Goal: Task Accomplishment & Management: Complete application form

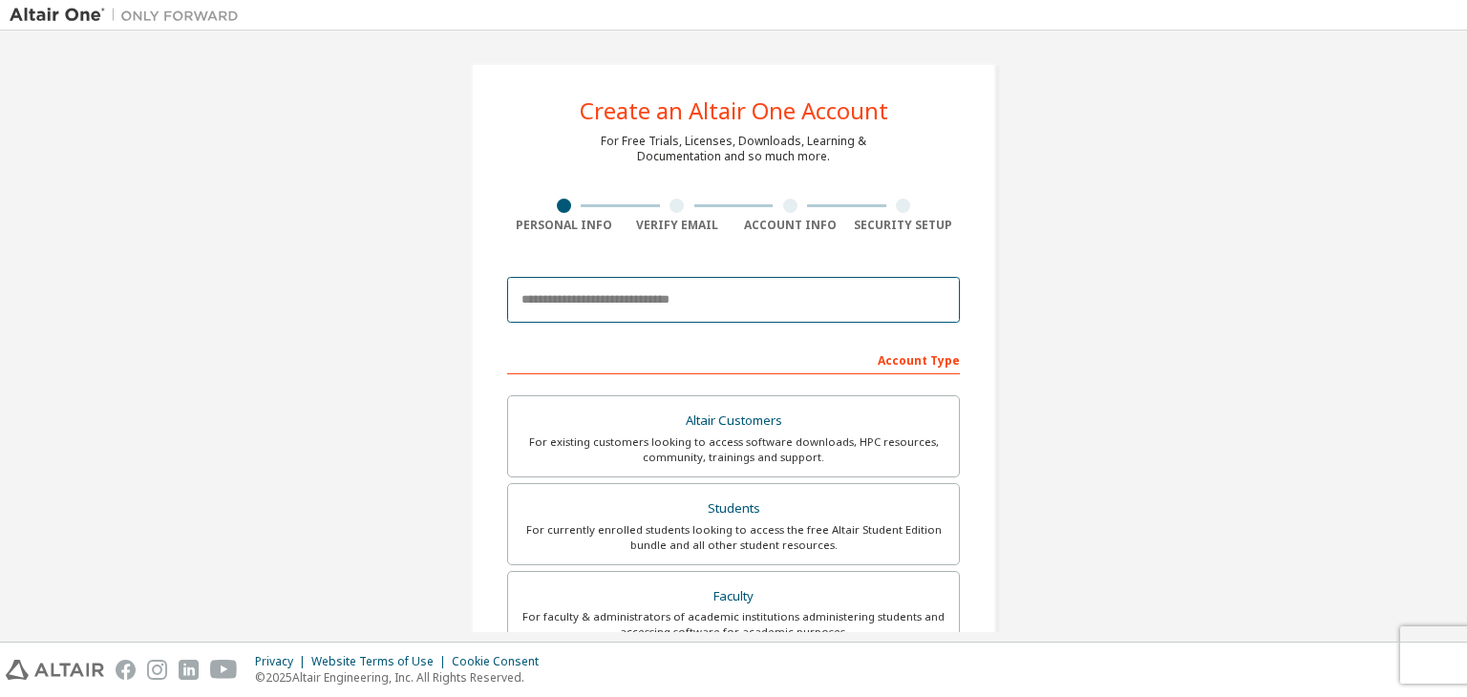
click at [561, 307] on input "email" at bounding box center [733, 300] width 453 height 46
type input "**********"
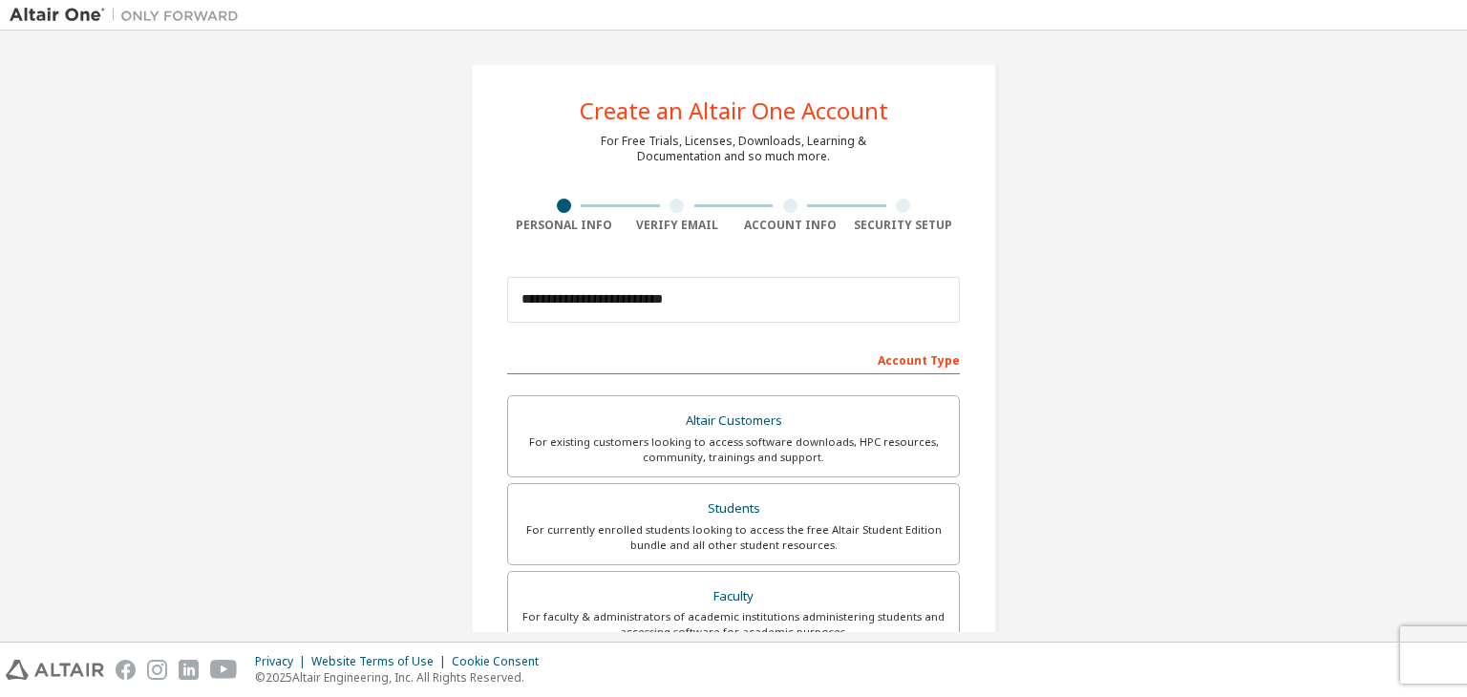
click at [563, 365] on div "Account Type" at bounding box center [733, 359] width 453 height 31
click at [719, 312] on input "**********" at bounding box center [733, 300] width 453 height 46
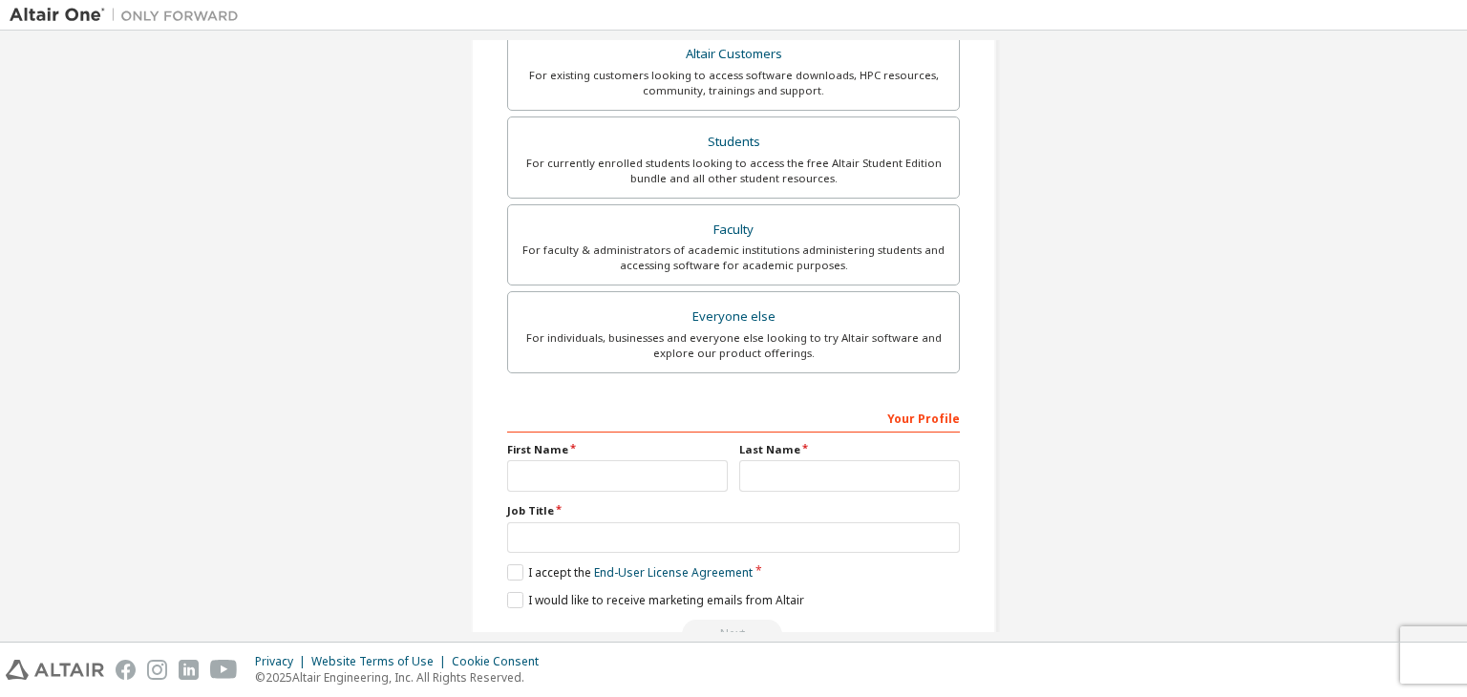
scroll to position [415, 0]
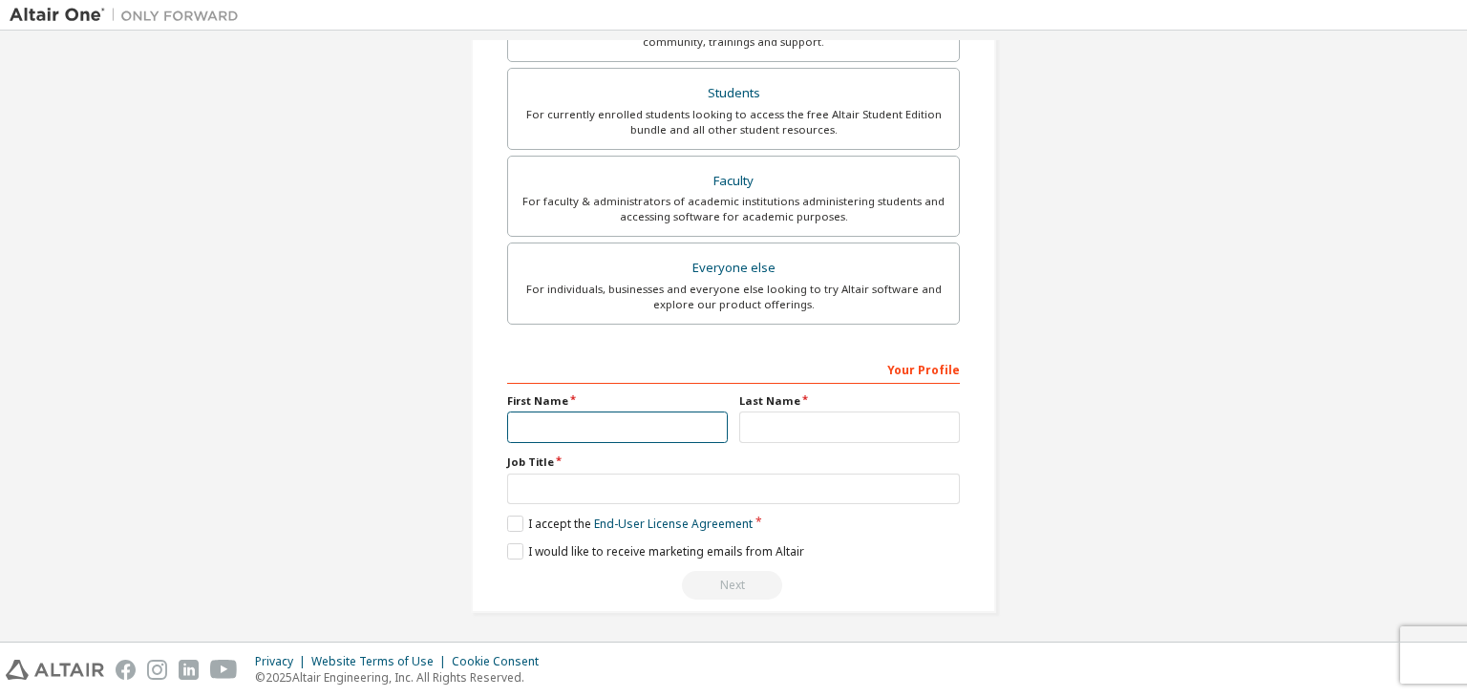
click at [632, 413] on input "text" at bounding box center [617, 428] width 221 height 32
type input "**********"
click at [773, 433] on input "text" at bounding box center [849, 428] width 221 height 32
type input "***"
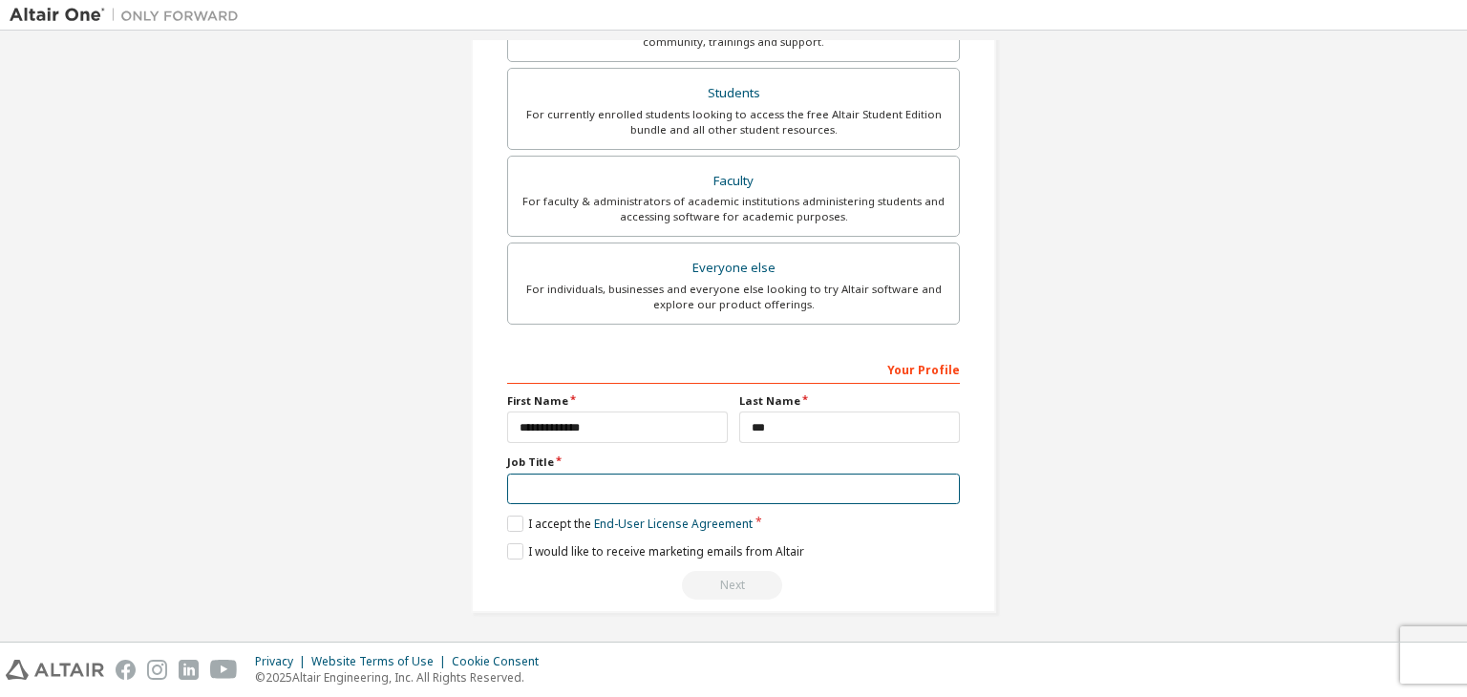
click at [691, 482] on input "text" at bounding box center [733, 490] width 453 height 32
type input "*******"
click at [516, 526] on label "I accept the End-User License Agreement" at bounding box center [629, 524] width 245 height 16
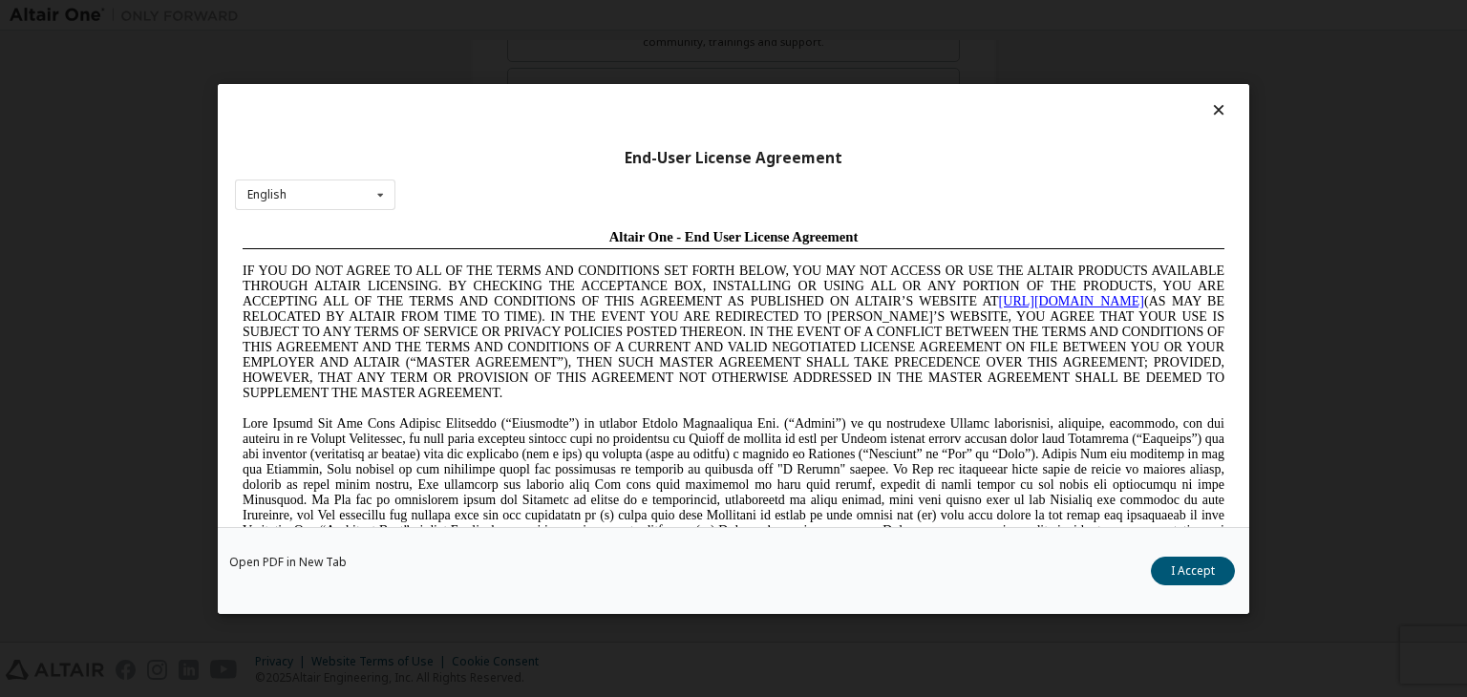
scroll to position [0, 0]
click at [1211, 570] on button "I Accept" at bounding box center [1193, 571] width 84 height 29
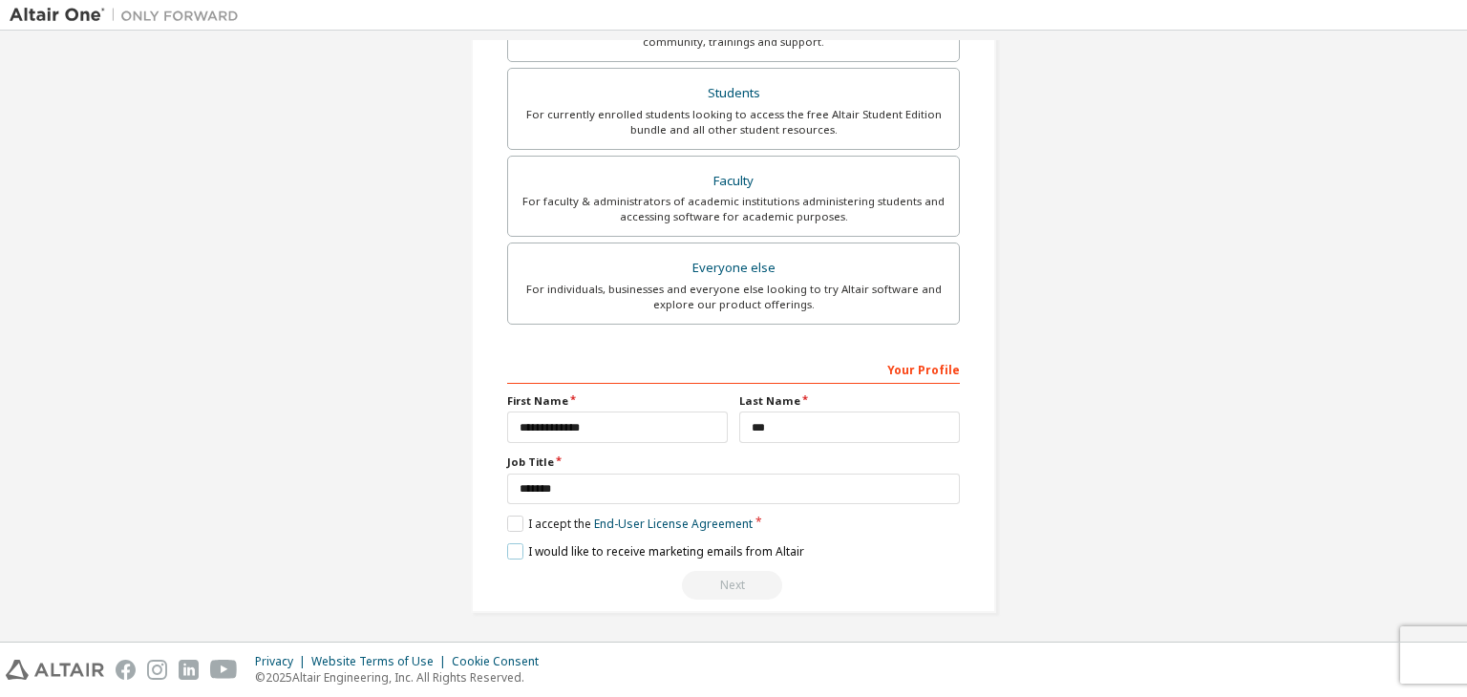
click at [507, 548] on label "I would like to receive marketing emails from Altair" at bounding box center [655, 551] width 297 height 16
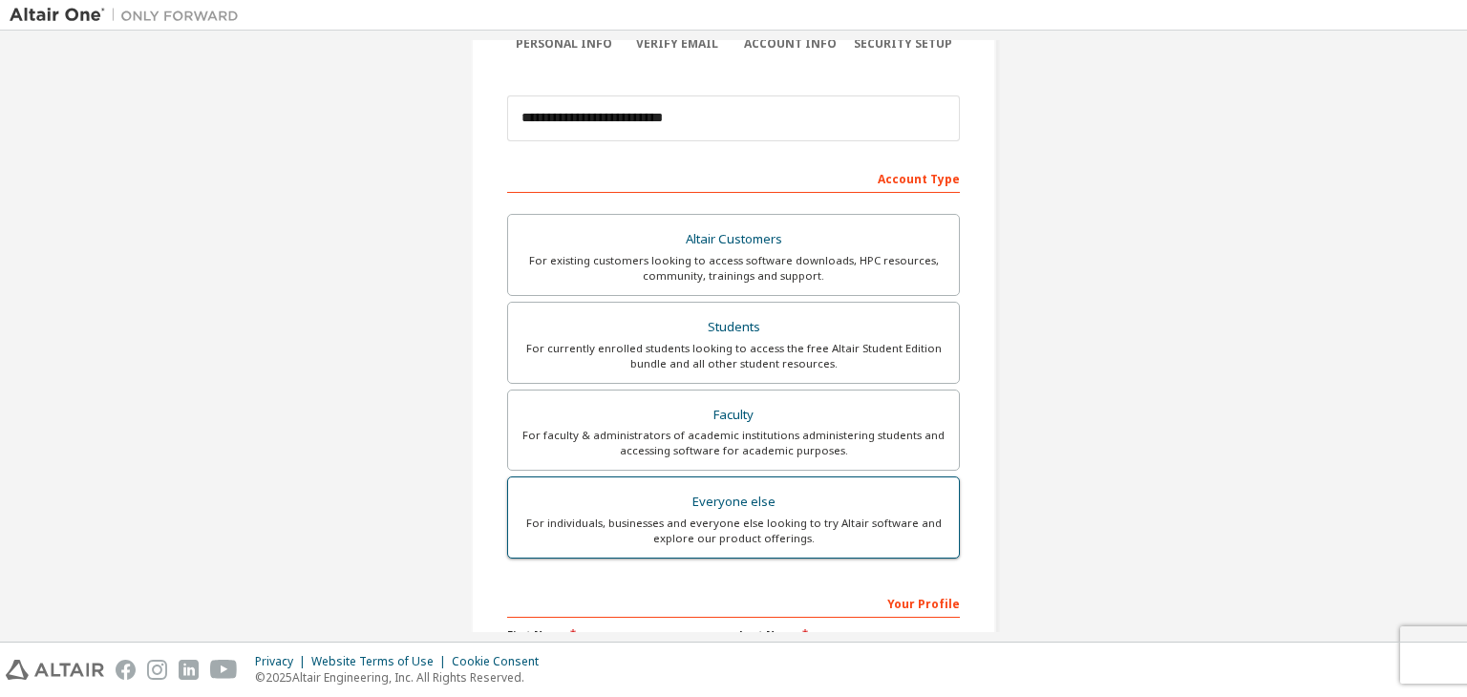
scroll to position [415, 0]
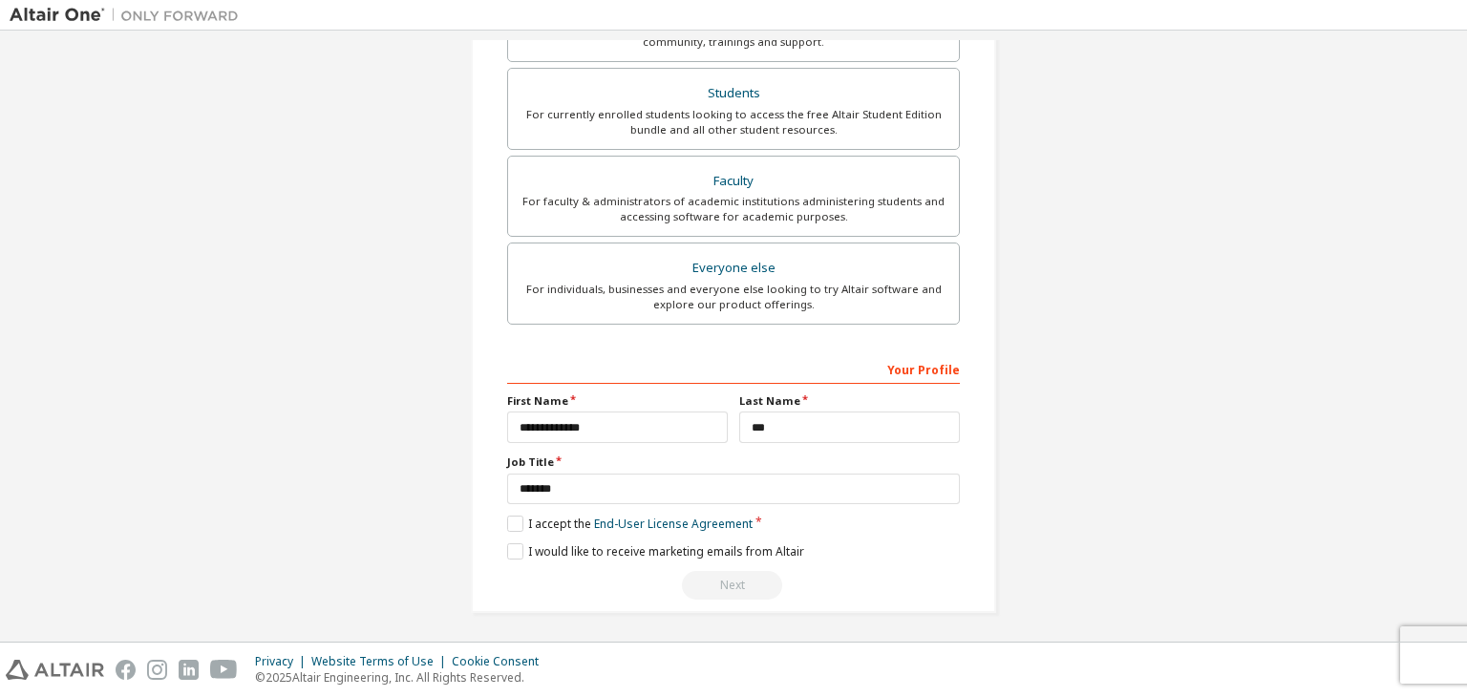
click at [639, 366] on div "Your Profile" at bounding box center [733, 368] width 453 height 31
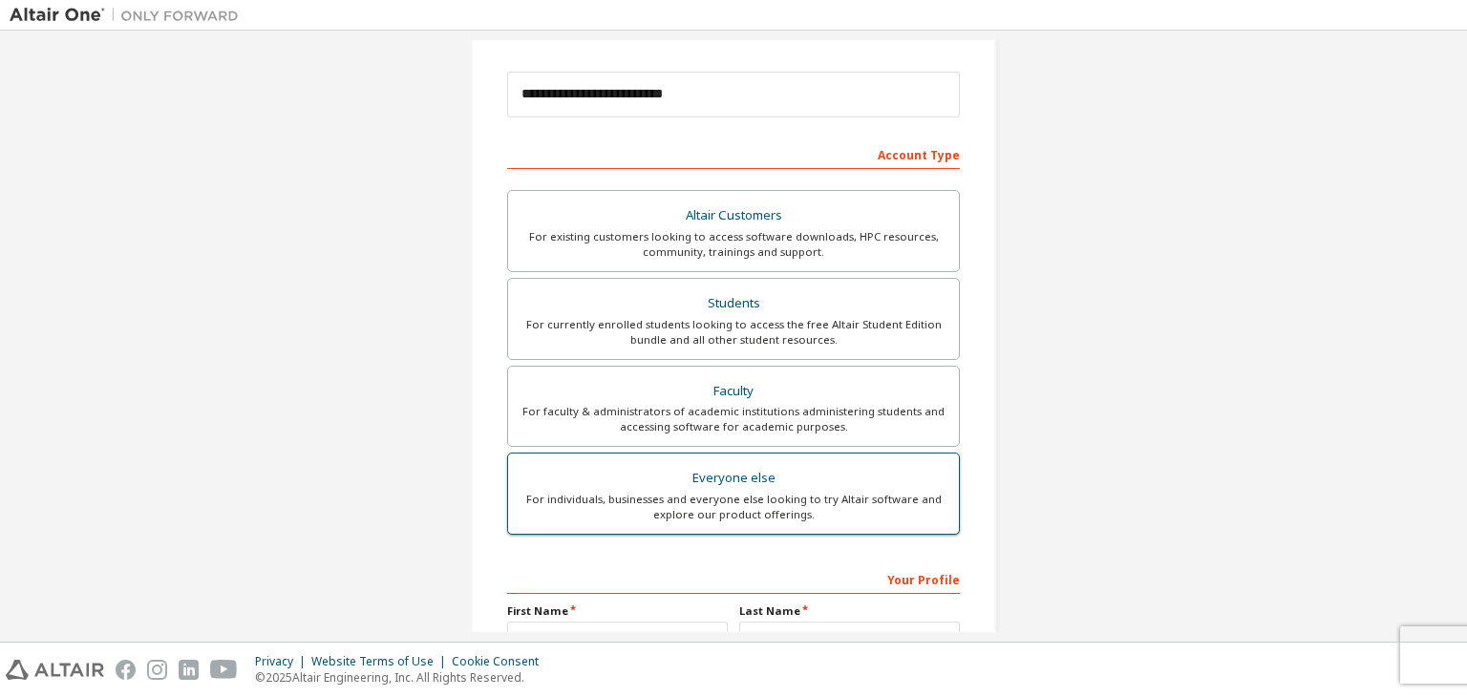
scroll to position [203, 0]
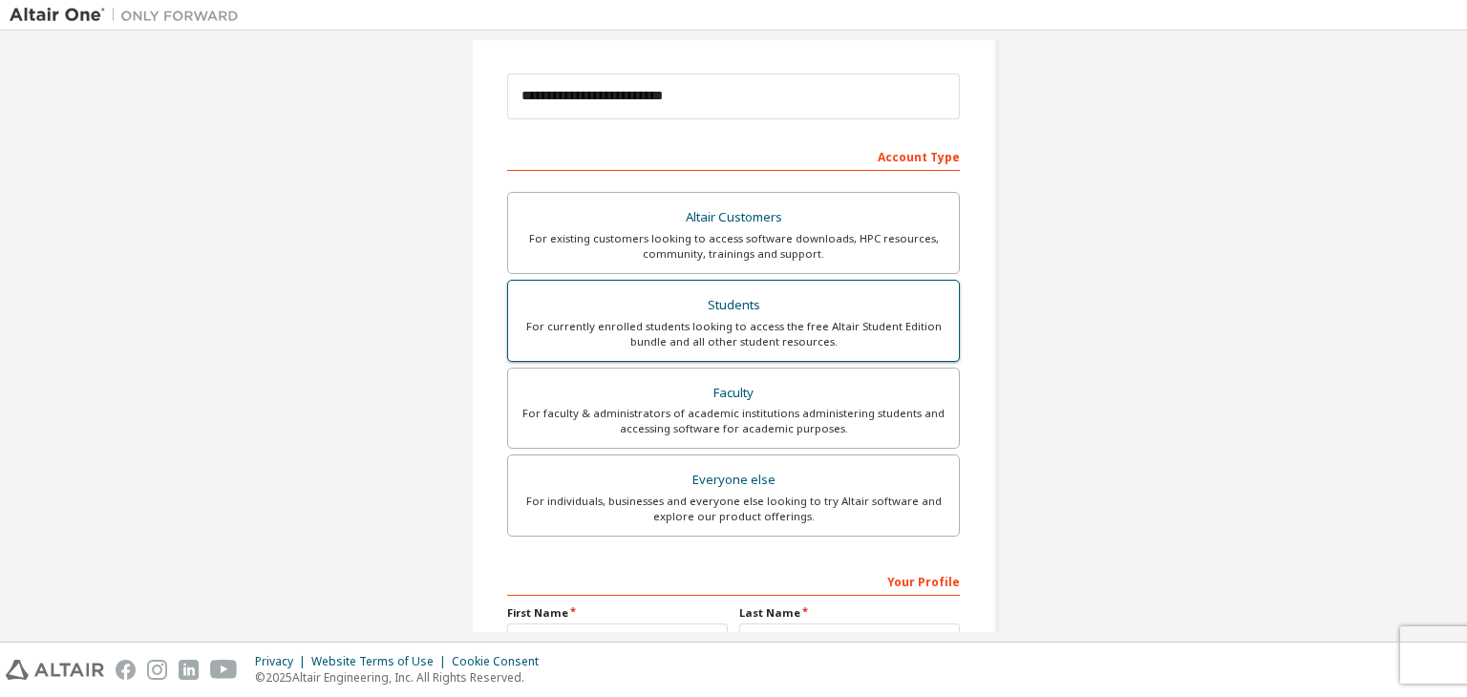
click at [616, 314] on div "Students" at bounding box center [733, 305] width 428 height 27
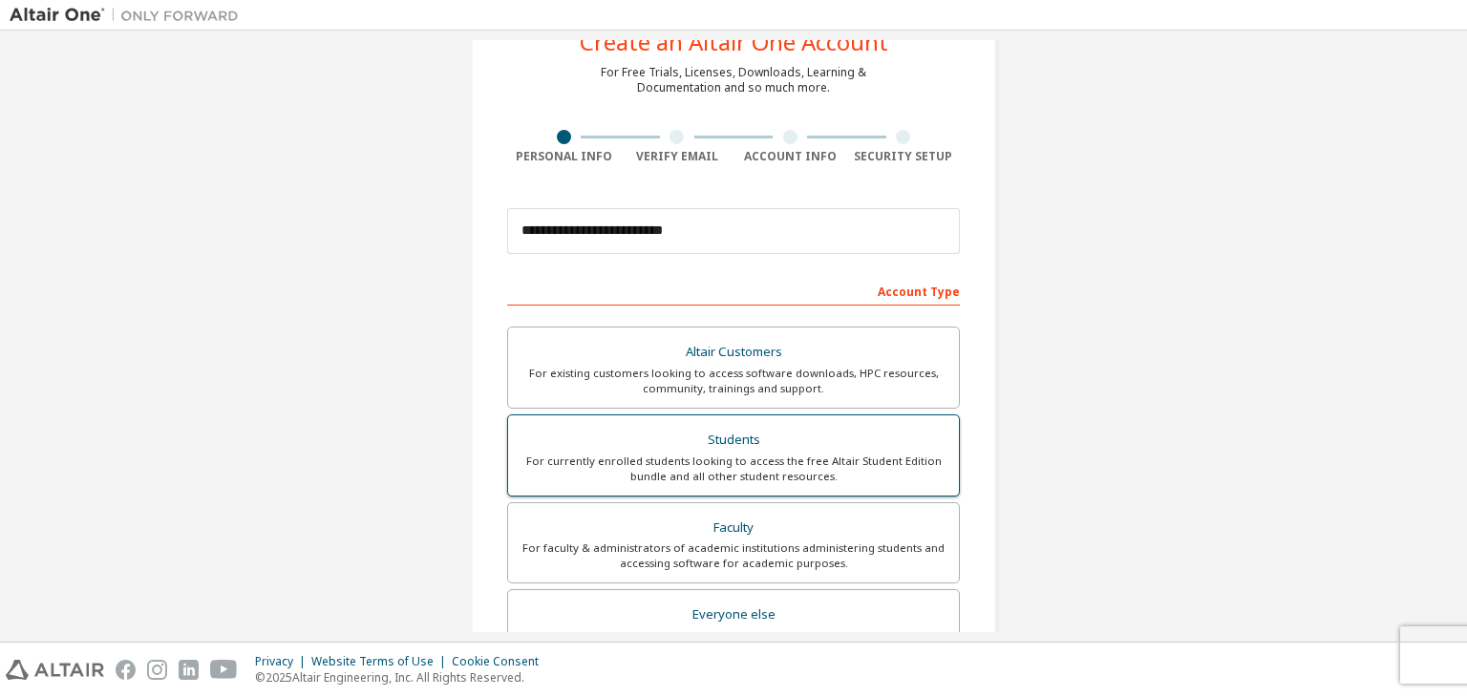
scroll to position [415, 0]
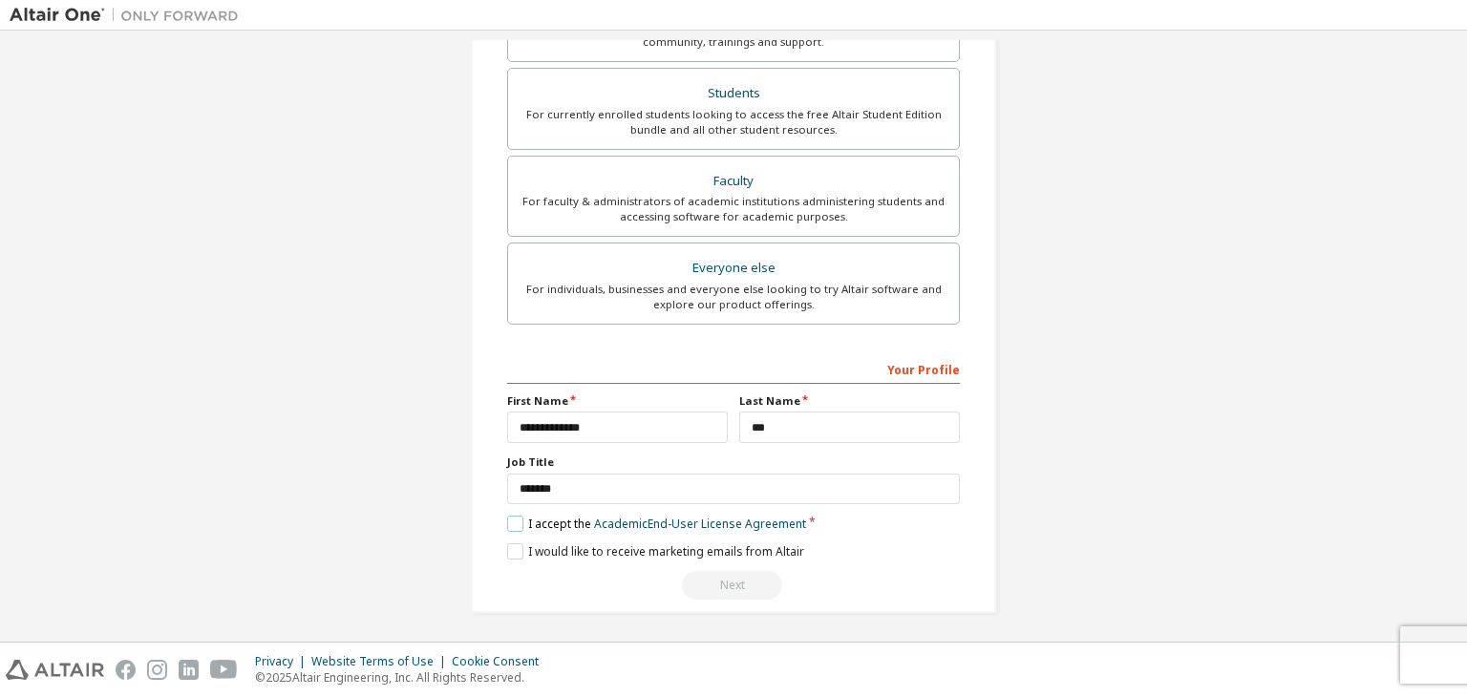
click at [508, 524] on label "I accept the Academic End-User License Agreement" at bounding box center [656, 524] width 299 height 16
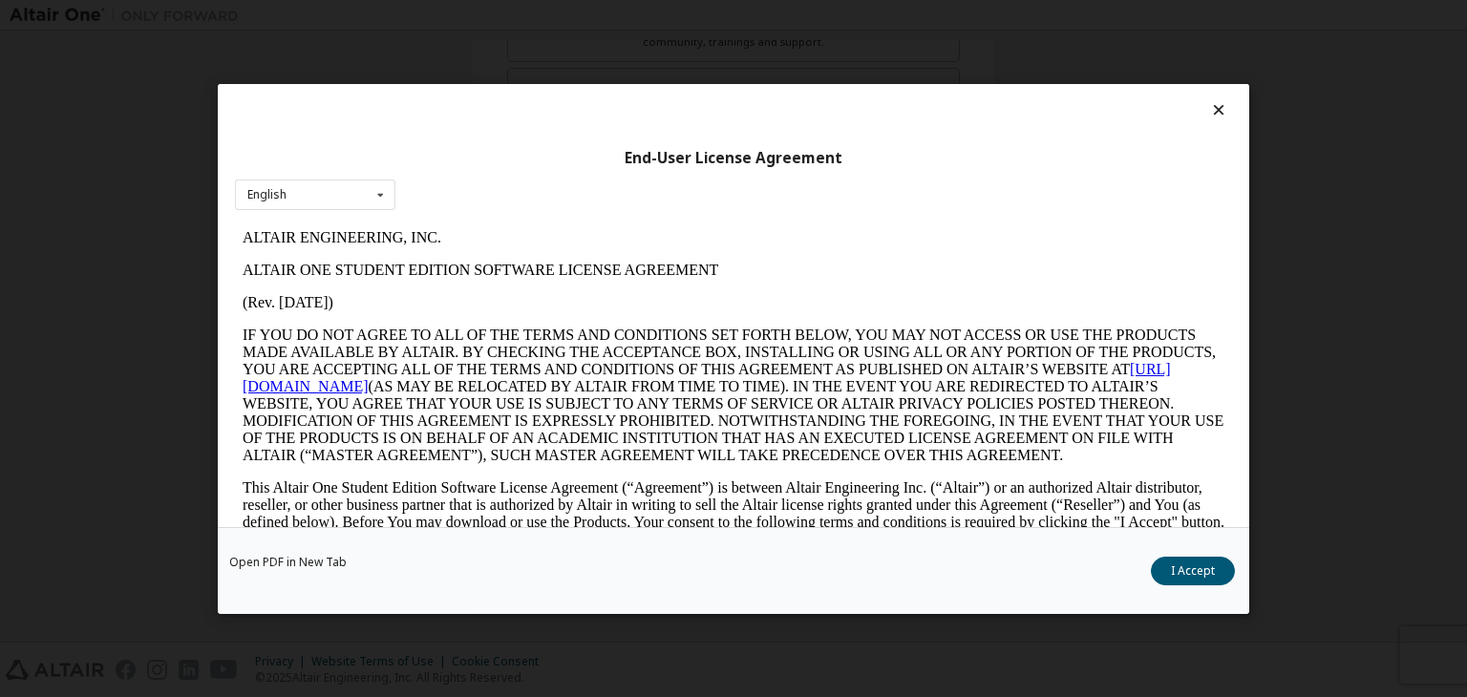
scroll to position [0, 0]
click at [1225, 577] on button "I Accept" at bounding box center [1193, 571] width 84 height 29
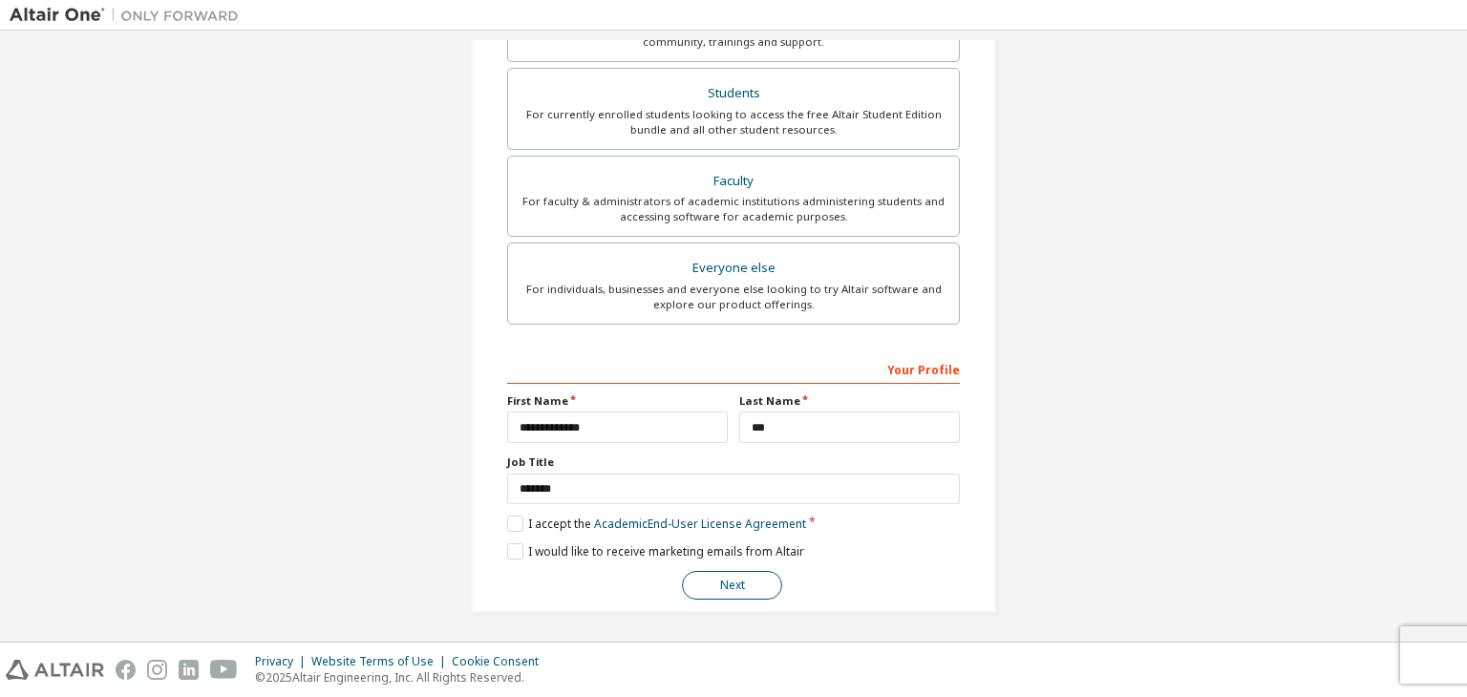
click at [754, 573] on button "Next" at bounding box center [732, 585] width 100 height 29
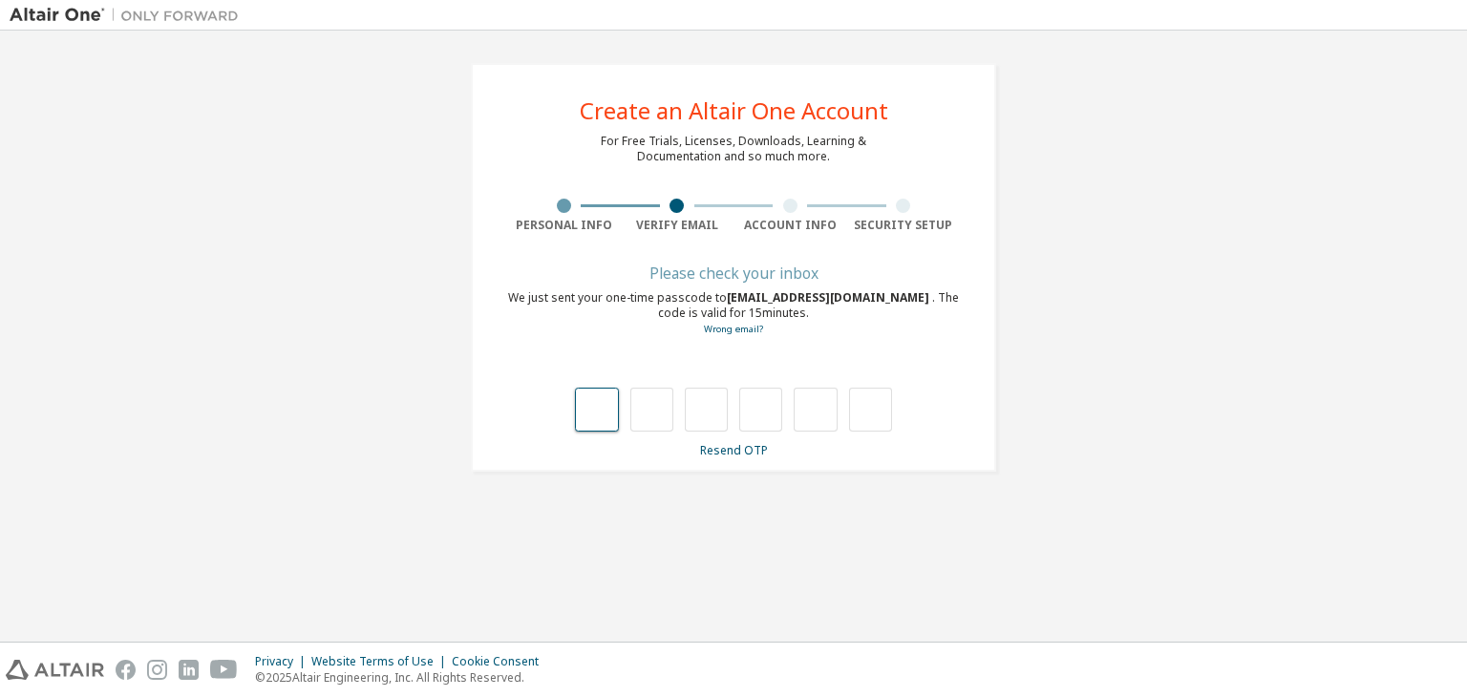
type input "*"
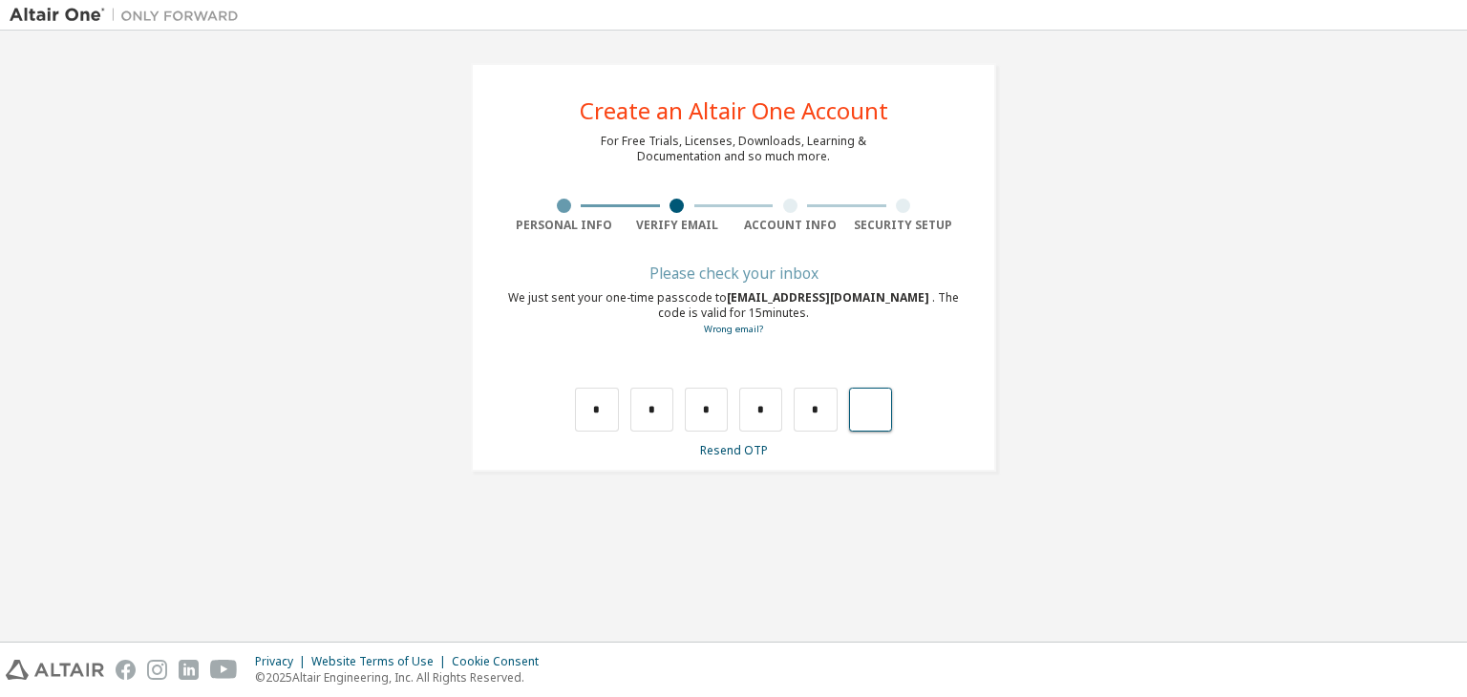
type input "*"
